Goal: Task Accomplishment & Management: Complete application form

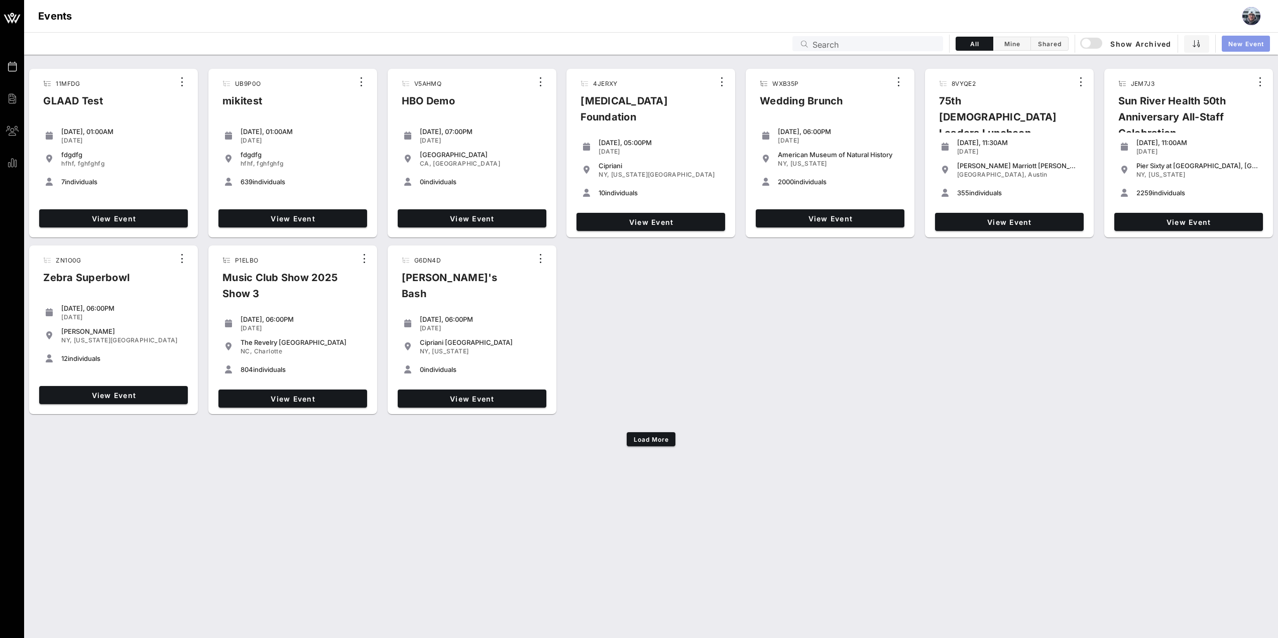
click at [1242, 43] on span "New Event" at bounding box center [1245, 44] width 36 height 8
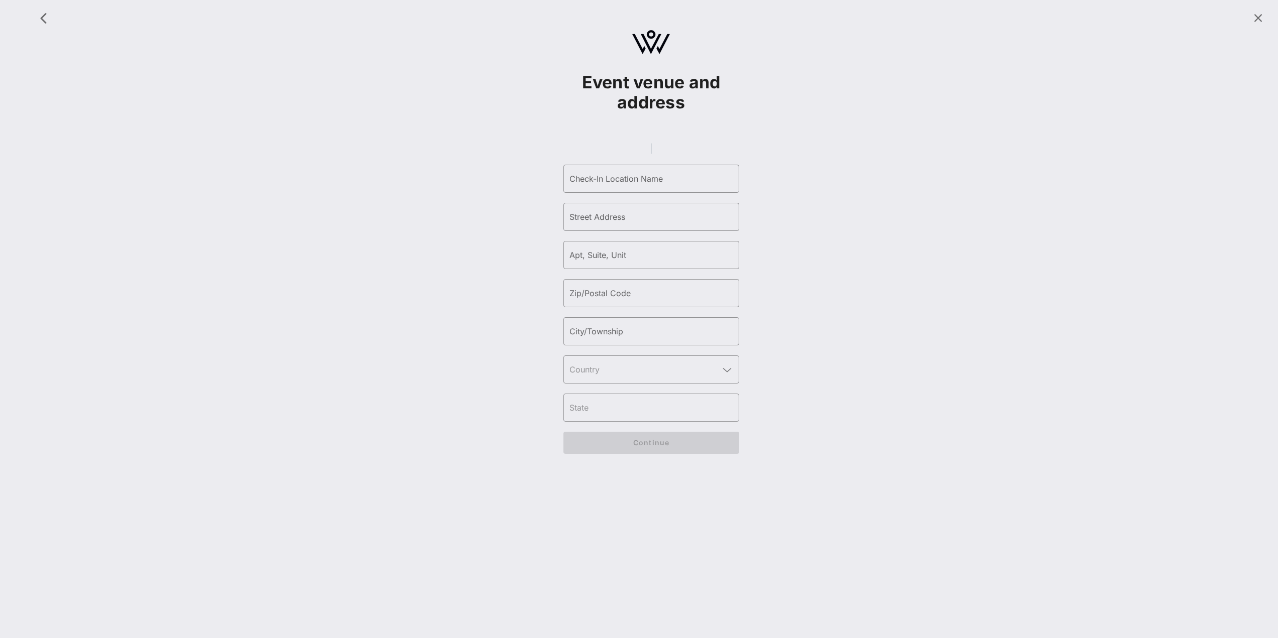
click at [651, 150] on gmp-place-autocomplete at bounding box center [651, 148] width 1 height 11
click at [651, 154] on gmp-place-autocomplete at bounding box center [651, 148] width 1 height 11
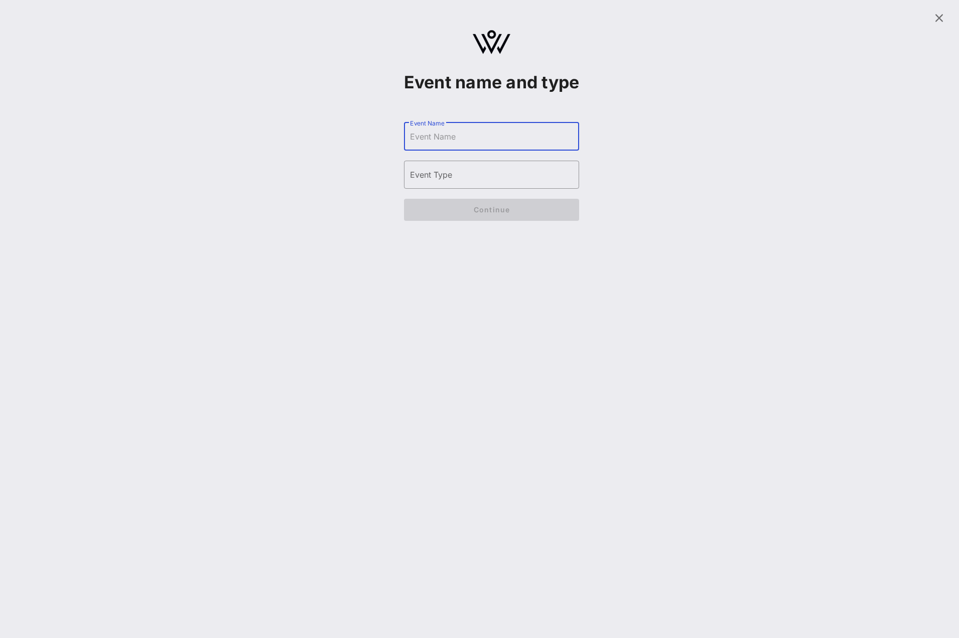
click at [506, 145] on input "Event Name" at bounding box center [492, 137] width 164 height 16
type input "dsa"
click at [472, 183] on input "Event Type" at bounding box center [492, 175] width 164 height 16
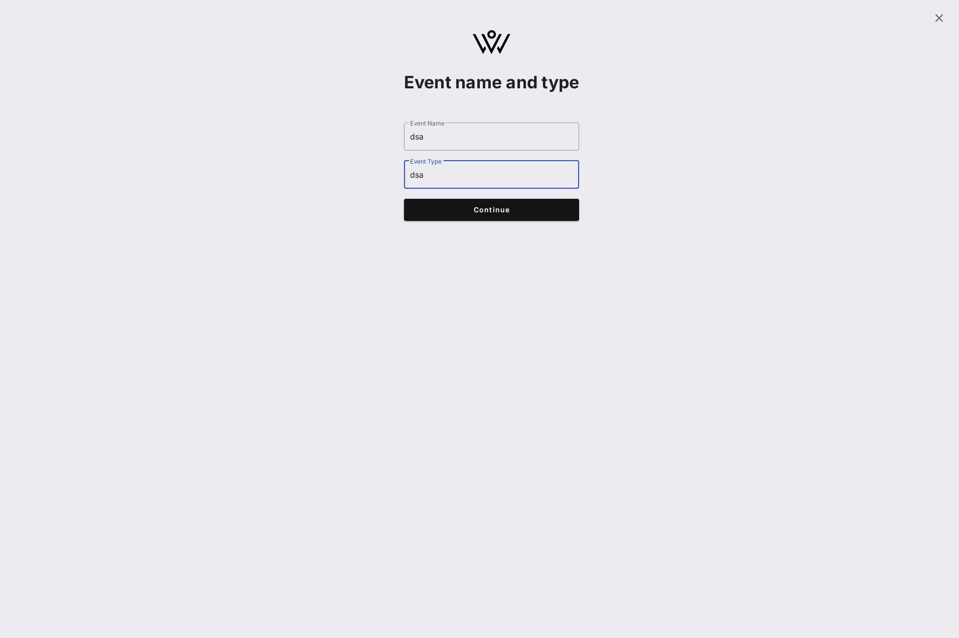
type input "dsa"
click at [464, 214] on span "Continue" at bounding box center [492, 209] width 156 height 9
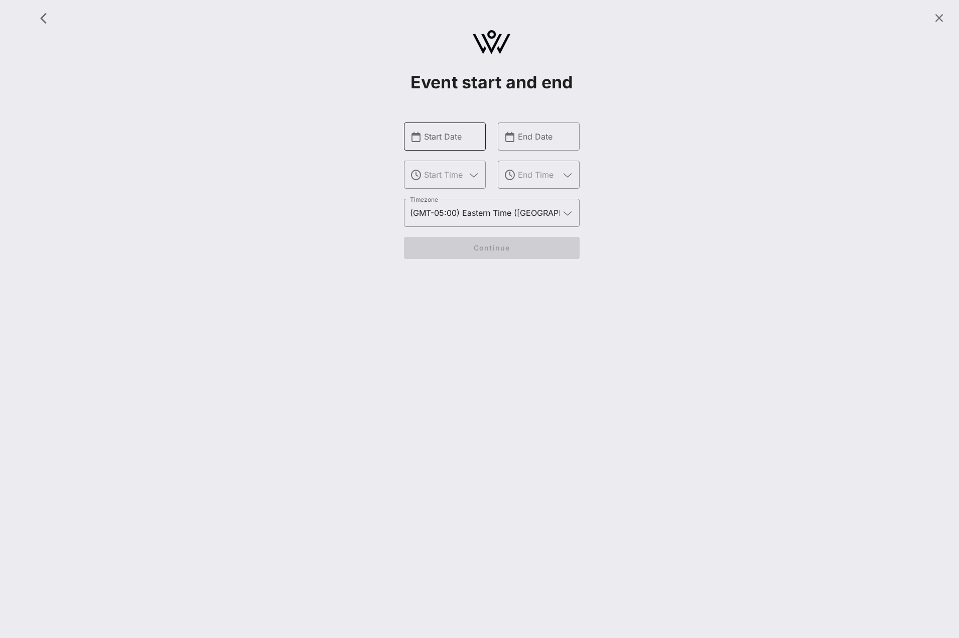
click at [459, 144] on input "Start Date" at bounding box center [452, 137] width 56 height 16
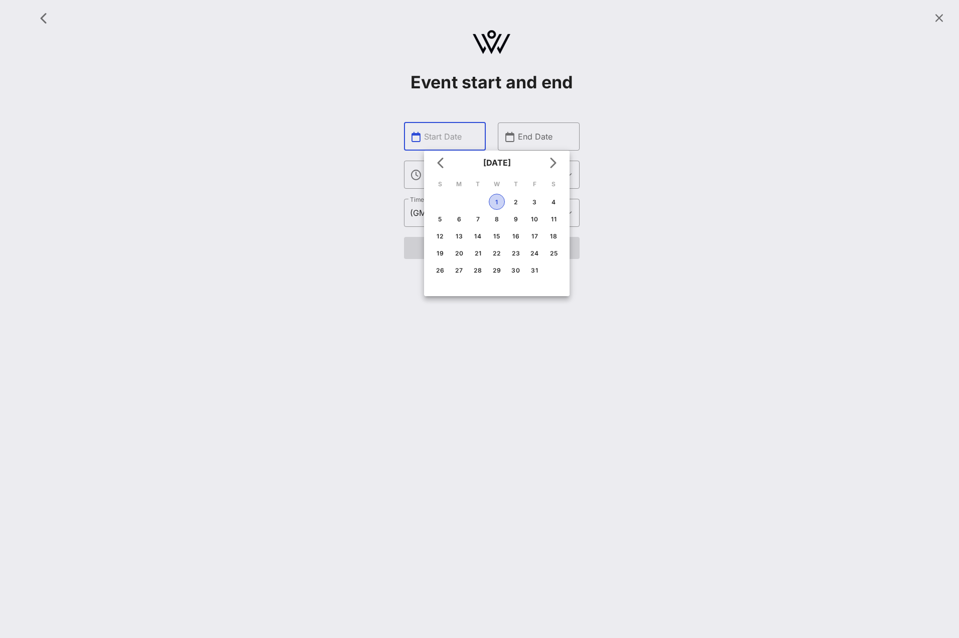
drag, startPoint x: 496, startPoint y: 203, endPoint x: 463, endPoint y: 191, distance: 34.6
click at [496, 202] on div "1" at bounding box center [496, 202] width 15 height 8
type input "[DATE]"
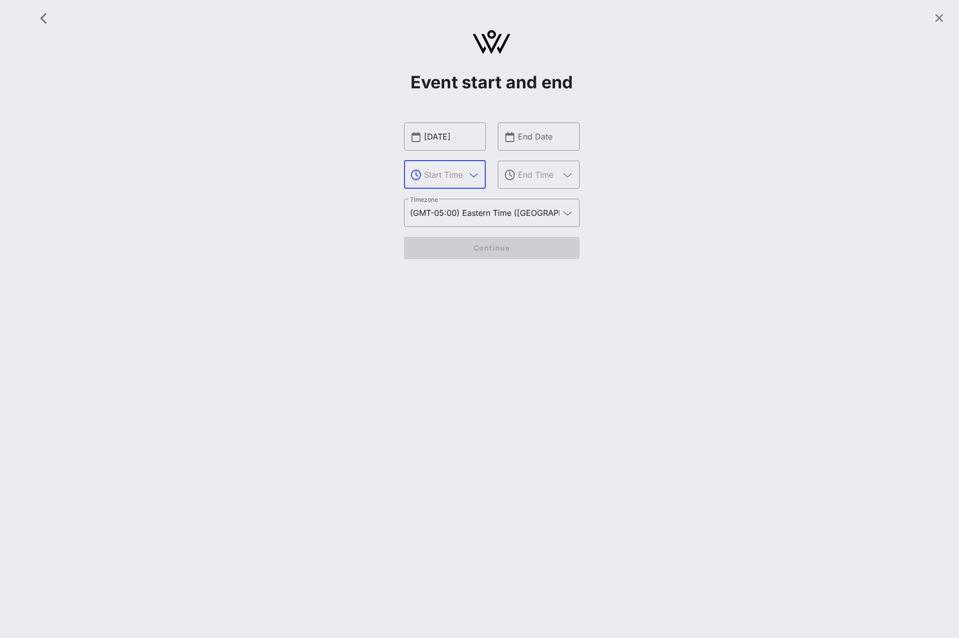
click at [428, 175] on input "text" at bounding box center [445, 175] width 42 height 16
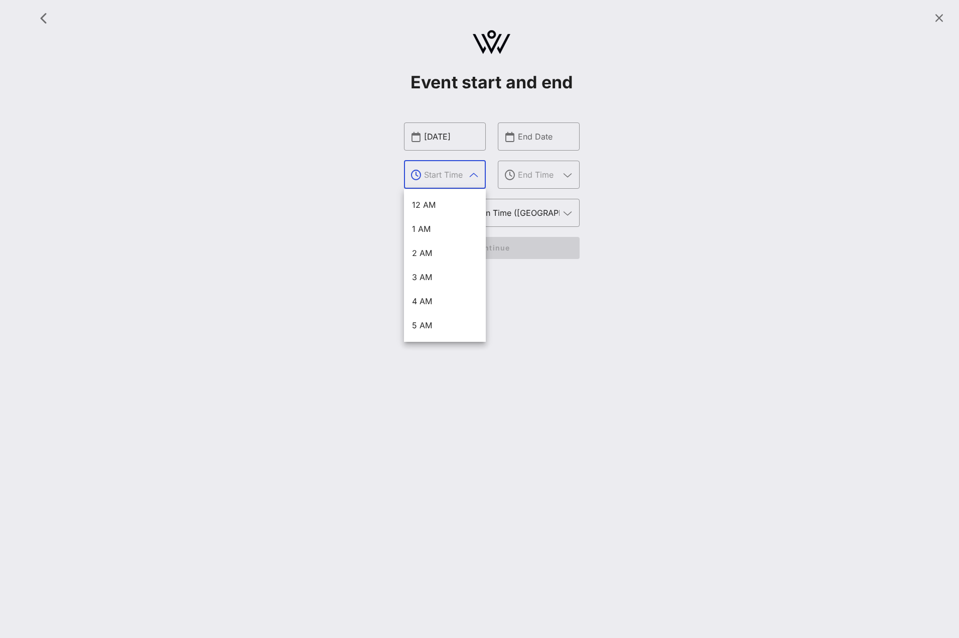
click at [454, 250] on div "2 AM" at bounding box center [445, 253] width 66 height 10
type input "2 AM"
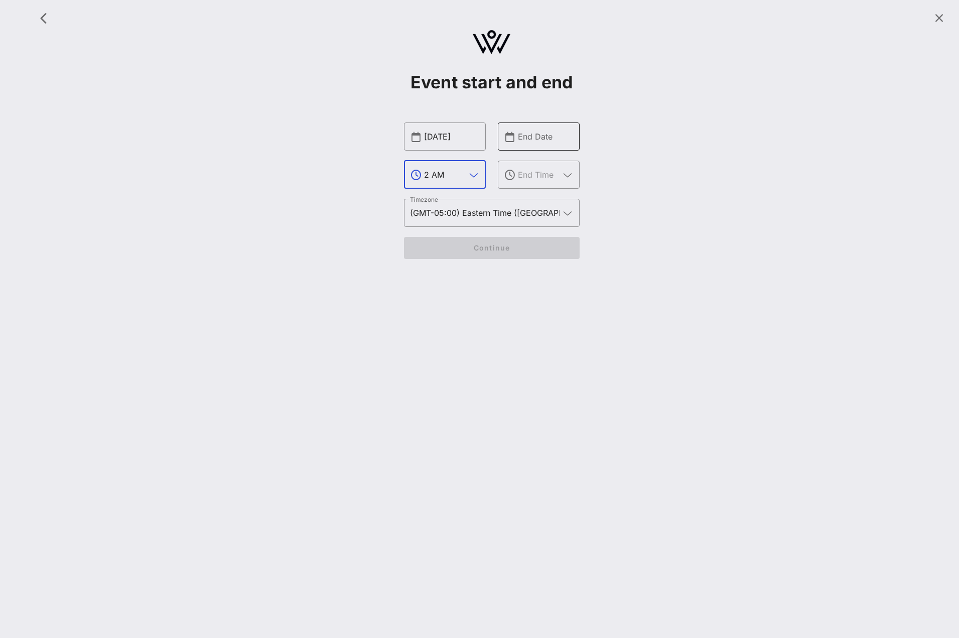
click at [537, 132] on input "End Date" at bounding box center [546, 137] width 56 height 16
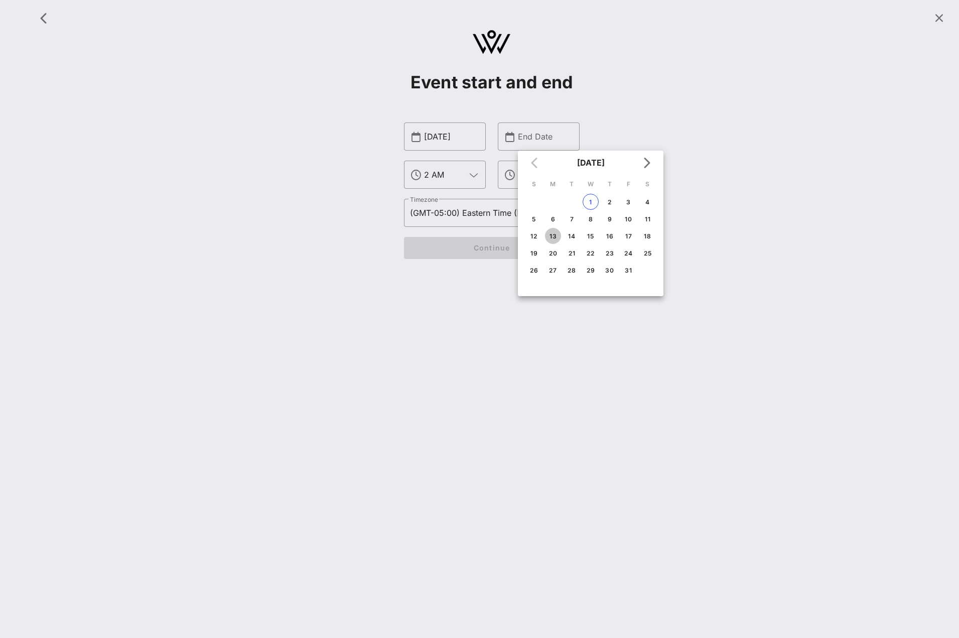
click at [557, 239] on div "13" at bounding box center [553, 236] width 16 height 8
type input "[DATE]"
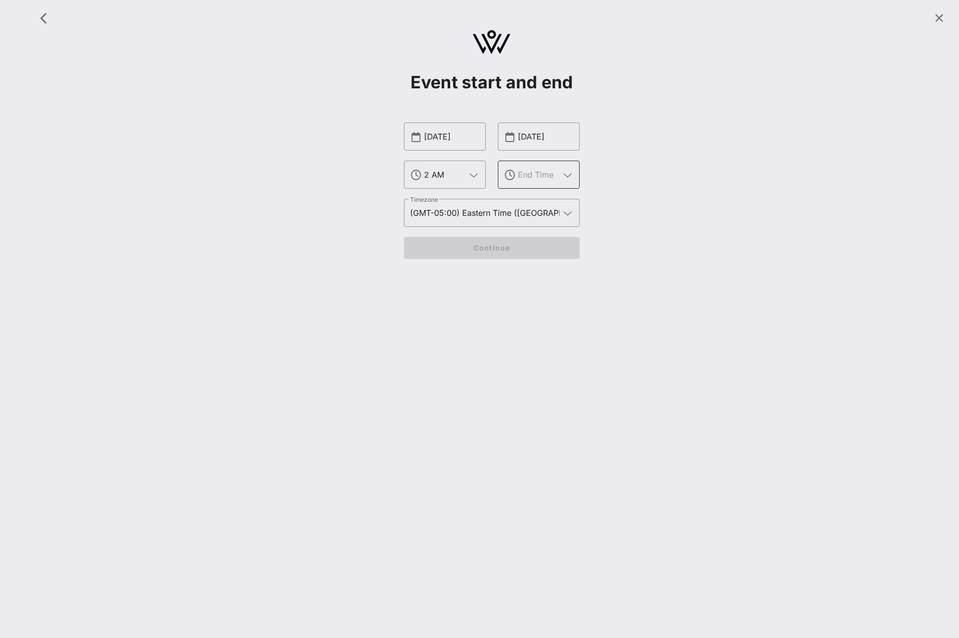
click at [534, 186] on div at bounding box center [546, 175] width 56 height 28
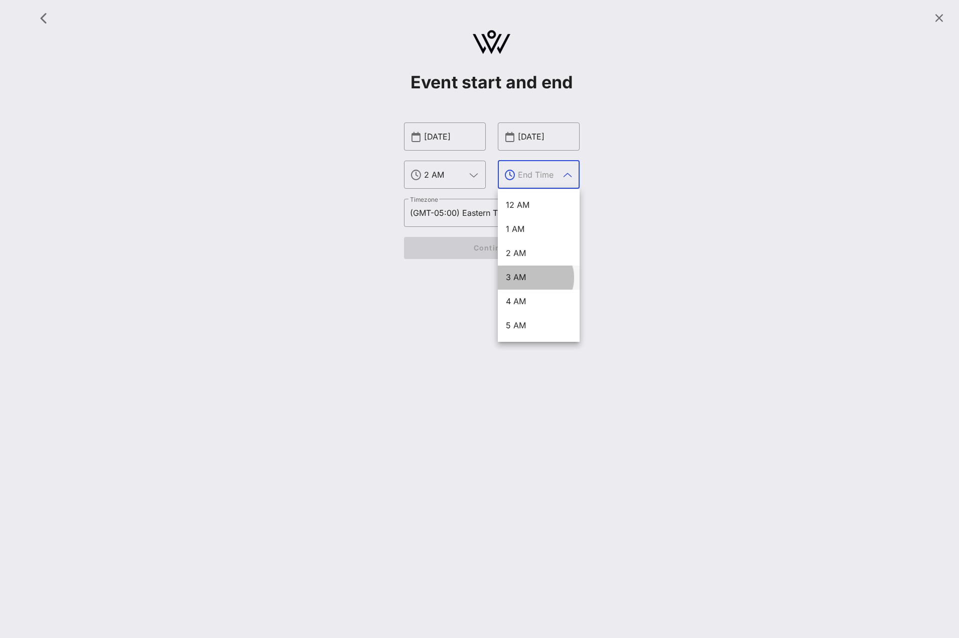
click at [520, 268] on div "3 AM" at bounding box center [539, 278] width 66 height 22
type input "3 AM"
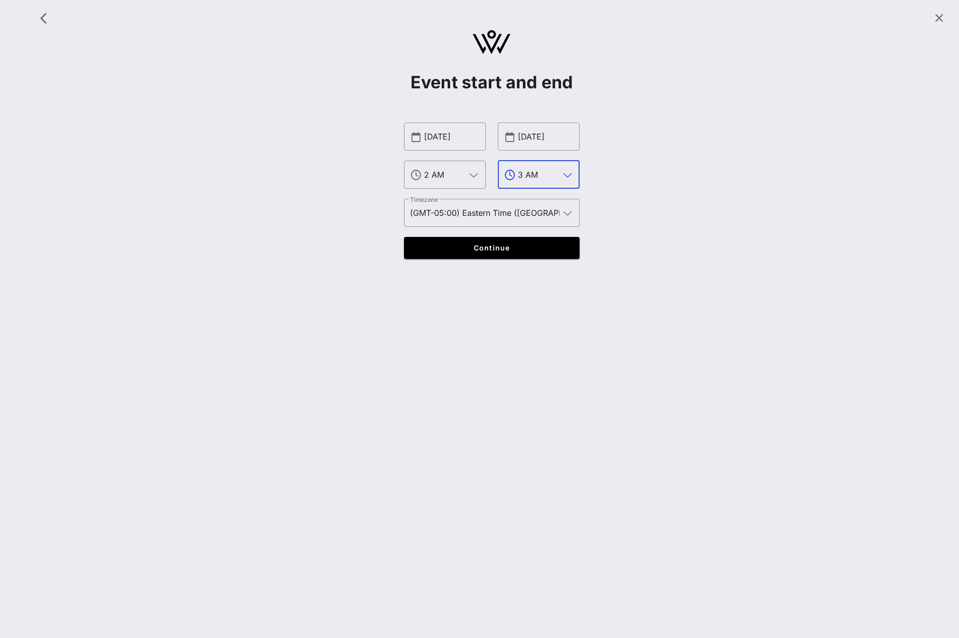
click at [498, 235] on form "​ [DATE] ​ 2 AM ​ [DATE] ​ 3 AM ​ Timezone (GMT-05:00) Eastern Time ([GEOGRAPHI…" at bounding box center [492, 190] width 176 height 157
click at [499, 244] on span "Continue" at bounding box center [492, 247] width 156 height 9
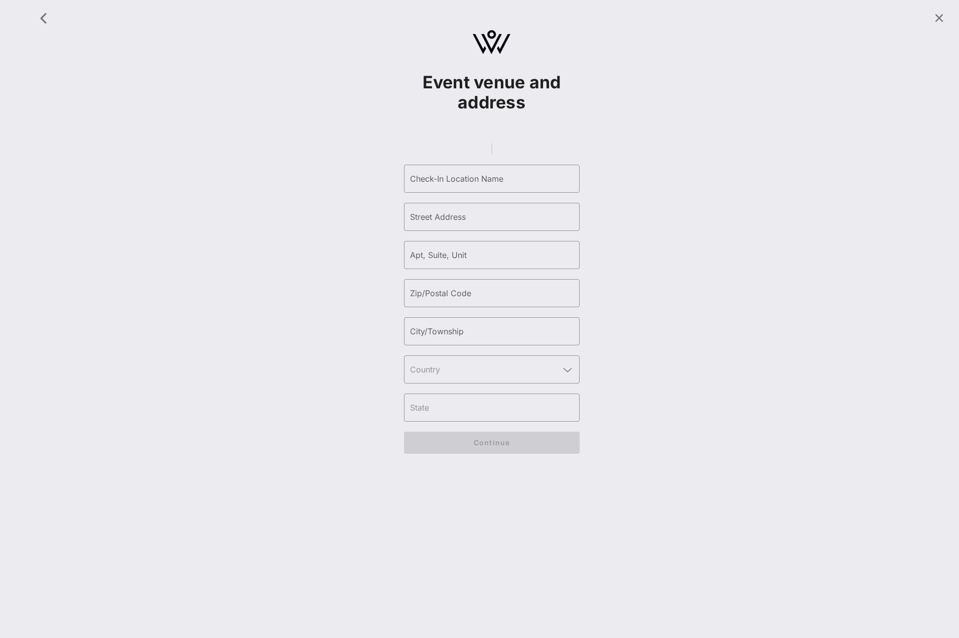
click at [491, 154] on gmp-place-autocomplete at bounding box center [491, 148] width 1 height 11
type input "Auditorio Nacional"
type input "[GEOGRAPHIC_DATA]"
type input "50"
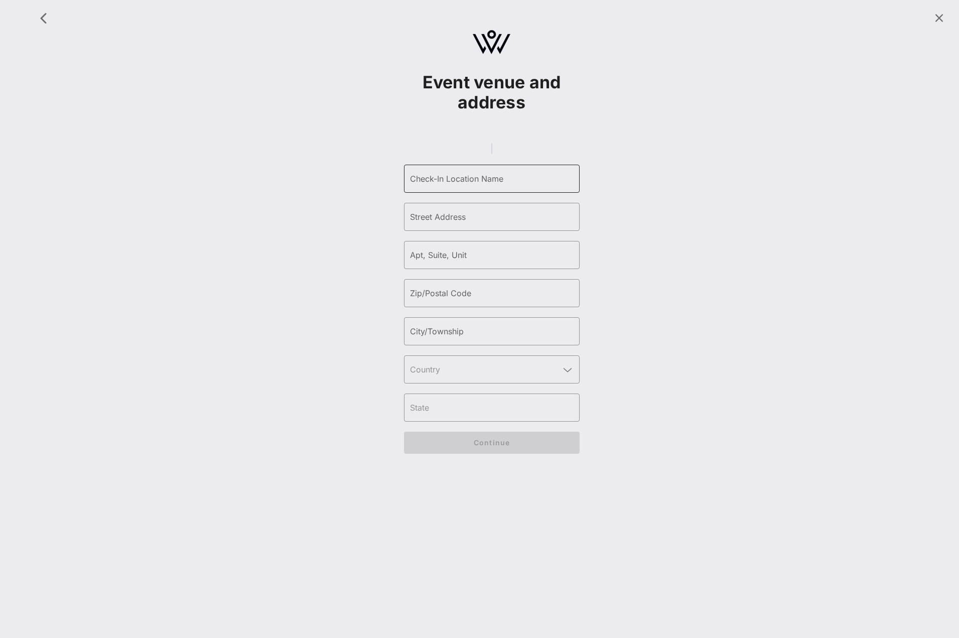
type input "11580"
type input "[GEOGRAPHIC_DATA]"
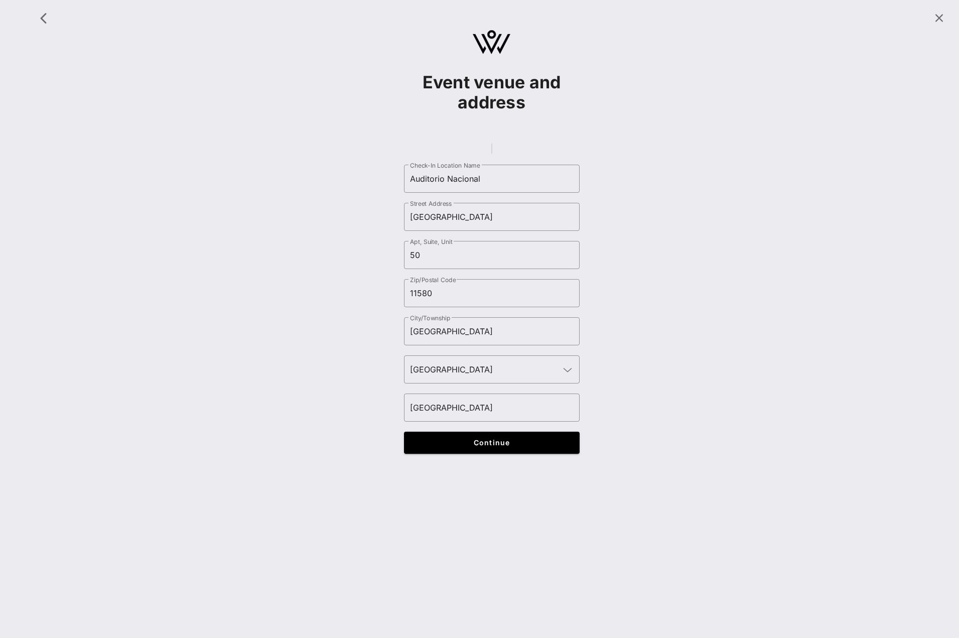
click at [492, 154] on gmp-place-autocomplete at bounding box center [491, 148] width 1 height 11
click at [491, 154] on gmp-place-autocomplete at bounding box center [491, 148] width 1 height 11
type input "[GEOGRAPHIC_DATA]"
type input "-"
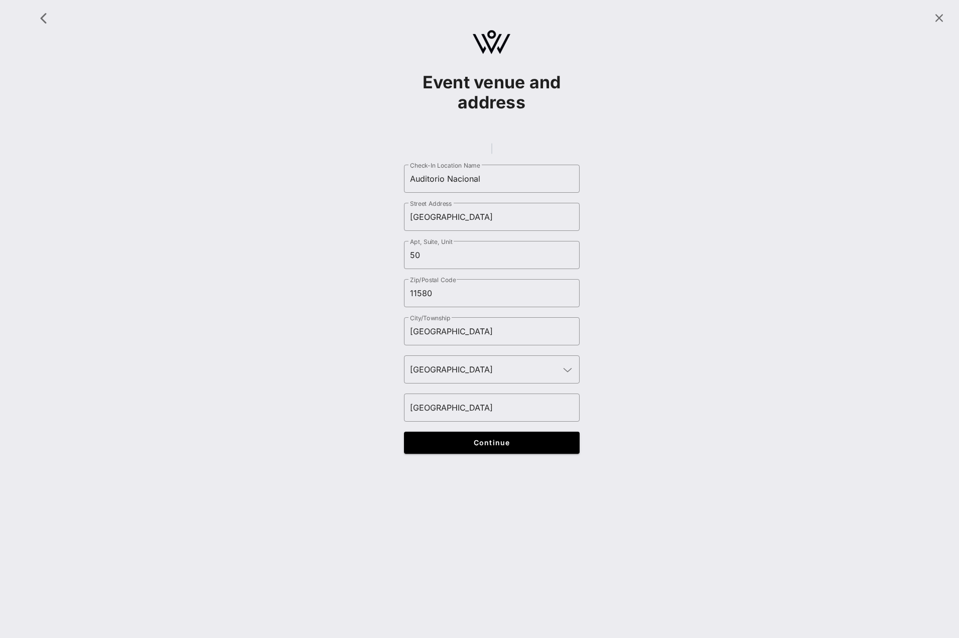
type input "HA9 0WS"
type input "[GEOGRAPHIC_DATA]"
click at [493, 184] on input "[GEOGRAPHIC_DATA]" at bounding box center [492, 179] width 164 height 16
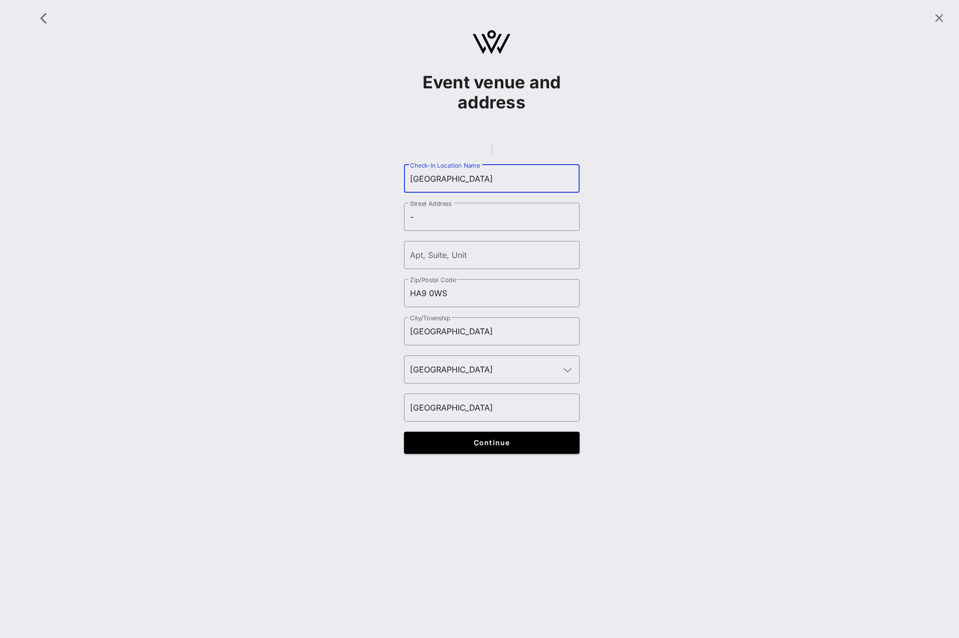
click at [492, 154] on gmp-place-autocomplete at bounding box center [491, 148] width 1 height 11
click at [491, 154] on gmp-place-autocomplete at bounding box center [491, 148] width 1 height 11
type input "[GEOGRAPHIC_DATA]"
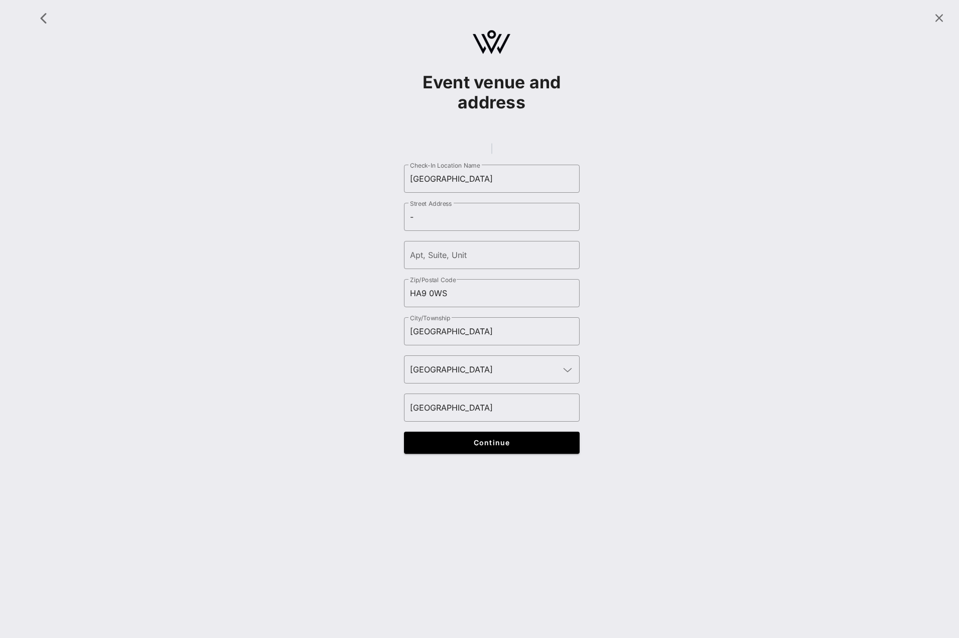
type input "[GEOGRAPHIC_DATA]"
type input "1001"
type input "90301"
type input "Inglewood"
type input "[GEOGRAPHIC_DATA]"
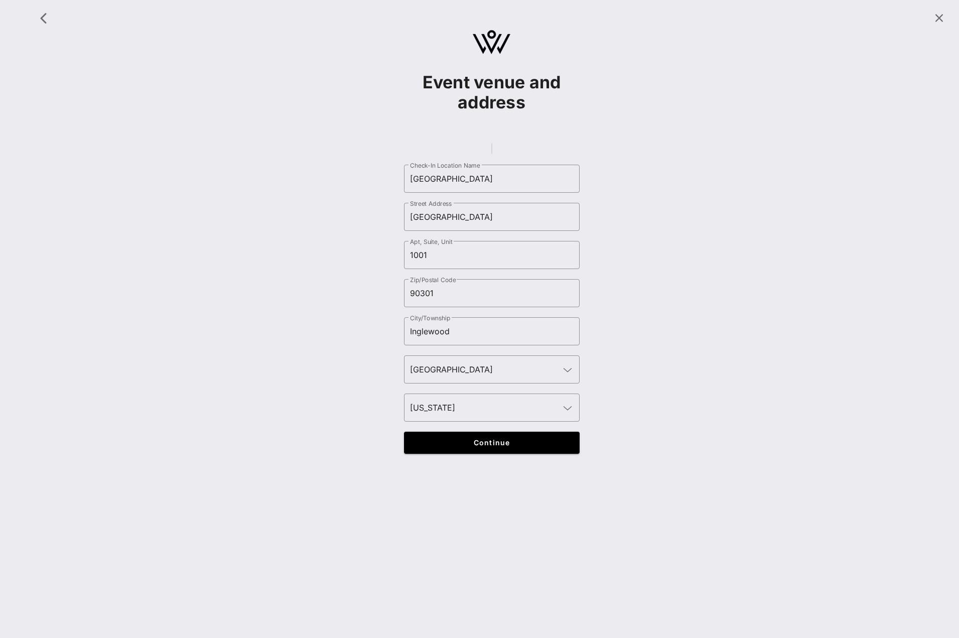
click at [692, 273] on div "Event venue and address ​ Check-In Location Name [GEOGRAPHIC_DATA] [GEOGRAPHIC_…" at bounding box center [491, 235] width 923 height 458
click at [492, 154] on gmp-place-autocomplete at bounding box center [491, 148] width 1 height 11
type input "[GEOGRAPHIC_DATA]"
type input "-"
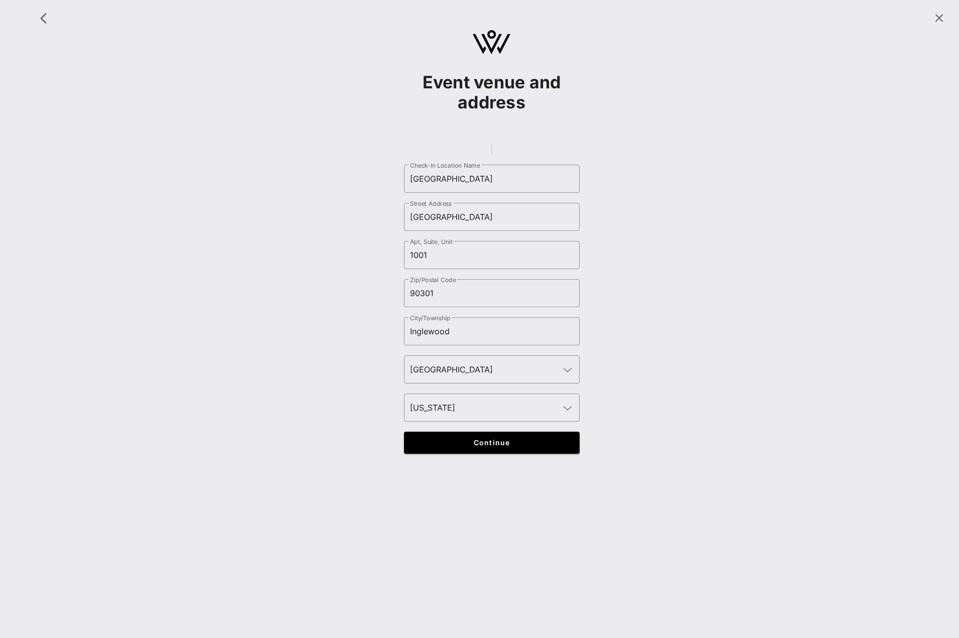
type input "10001"
type input "[US_STATE]"
click at [731, 168] on div "Event venue and address ​ Check-In Location Name [GEOGRAPHIC_DATA] ​ Street Add…" at bounding box center [491, 235] width 923 height 458
